Goal: Information Seeking & Learning: Learn about a topic

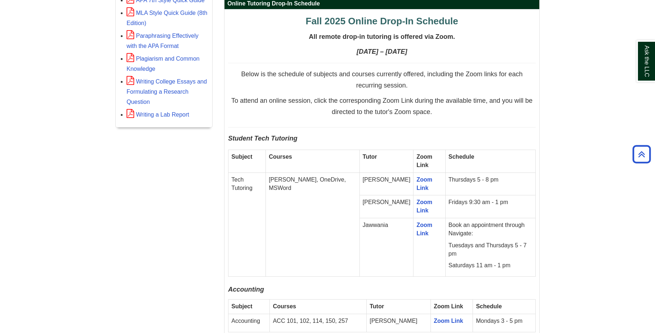
scroll to position [363, 0]
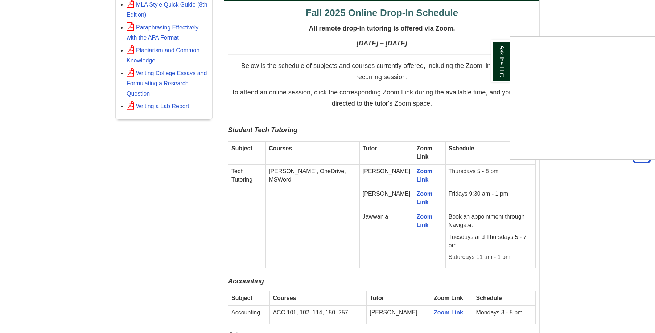
drag, startPoint x: 230, startPoint y: 127, endPoint x: 475, endPoint y: 226, distance: 264.3
click at [475, 226] on div "Ask the LLC" at bounding box center [327, 166] width 655 height 333
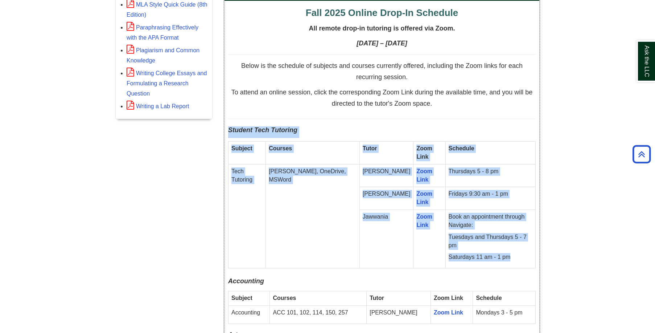
drag, startPoint x: 503, startPoint y: 253, endPoint x: 227, endPoint y: 134, distance: 300.8
copy div "Student Tech Tutoring Subject Courses Tutor Zoom Link Schedule Tech Tutoring e.…"
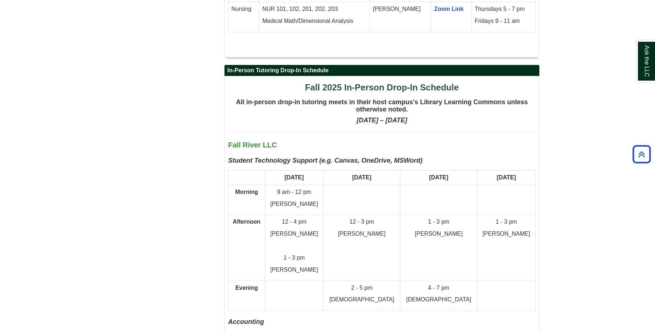
scroll to position [1452, 0]
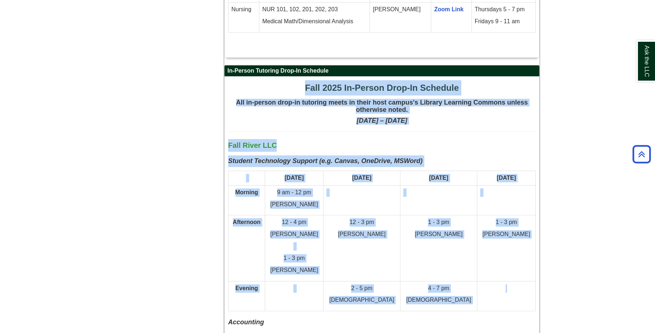
drag, startPoint x: 303, startPoint y: 61, endPoint x: 521, endPoint y: 285, distance: 312.6
copy div "Fall 2025 In-Person Drop-In Schedule All in-person drop-in tutoring meets in th…"
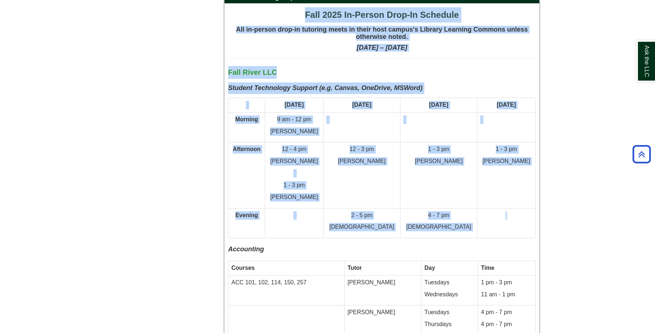
scroll to position [1524, 0]
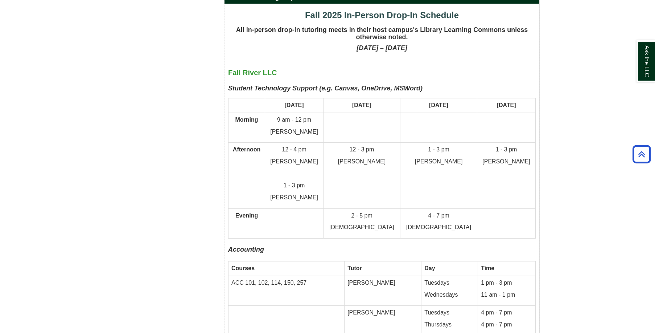
click at [335, 275] on td "ACC 101, 102, 114, 150, 257" at bounding box center [287, 290] width 116 height 30
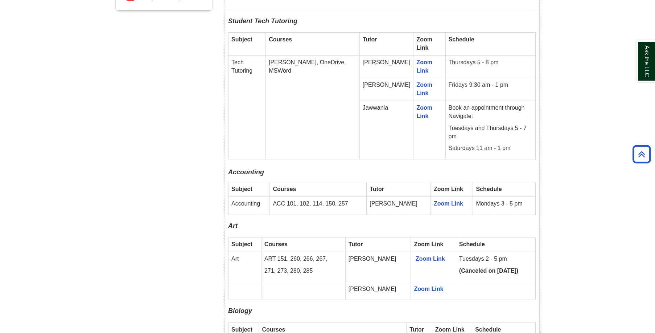
scroll to position [436, 0]
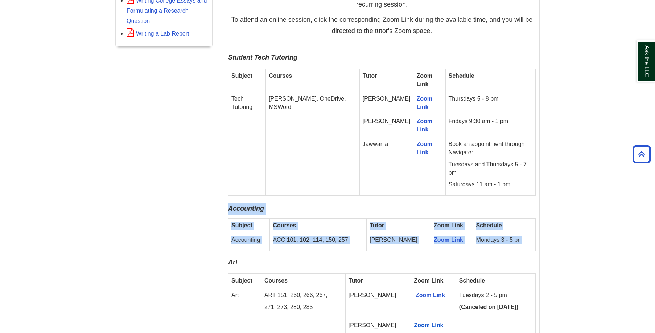
drag, startPoint x: 229, startPoint y: 201, endPoint x: 532, endPoint y: 234, distance: 304.9
copy div "Accounting Subject Courses Tutor Zoom Link Schedule Accounting ACC 101, 102, 11…"
